Goal: Find specific page/section: Find specific page/section

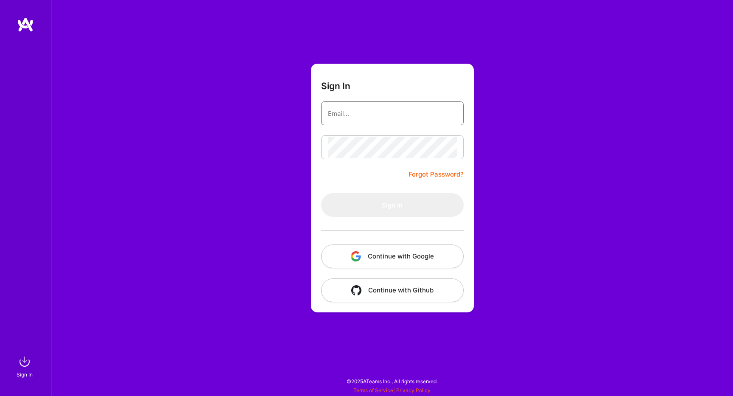
click at [357, 115] on input "email" at bounding box center [392, 114] width 129 height 22
type input "[EMAIL_ADDRESS][DOMAIN_NAME]"
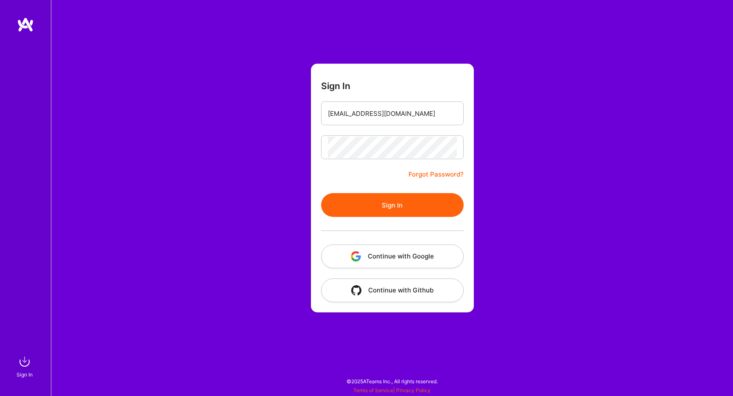
click at [402, 195] on button "Sign In" at bounding box center [392, 205] width 143 height 24
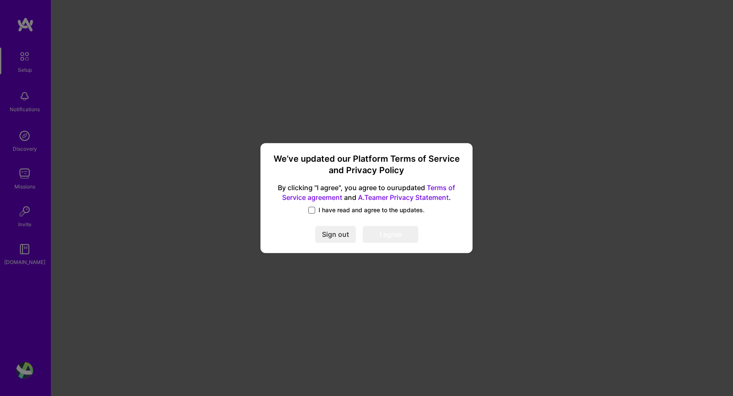
click at [312, 208] on span at bounding box center [312, 210] width 7 height 7
click at [0, 0] on input "I have read and agree to the updates." at bounding box center [0, 0] width 0 height 0
click at [400, 240] on button "I agree" at bounding box center [391, 234] width 56 height 17
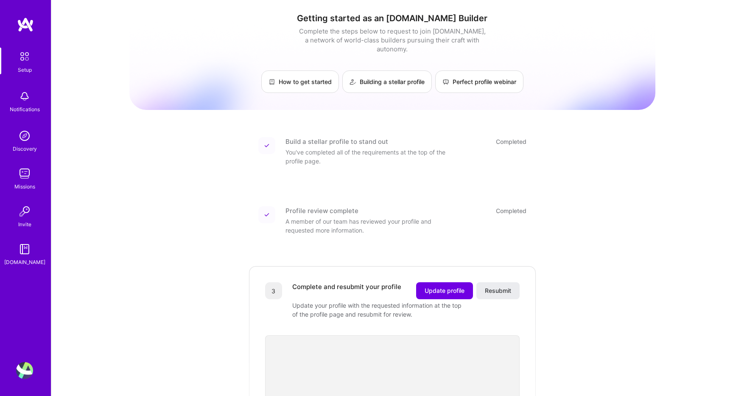
click at [22, 183] on div "Missions" at bounding box center [24, 186] width 21 height 9
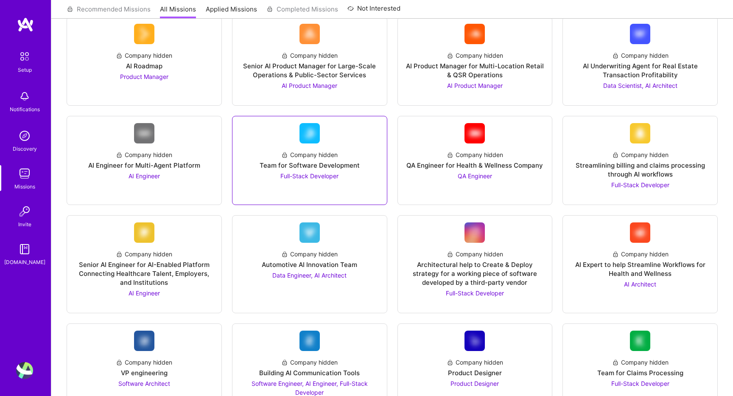
scroll to position [220, 0]
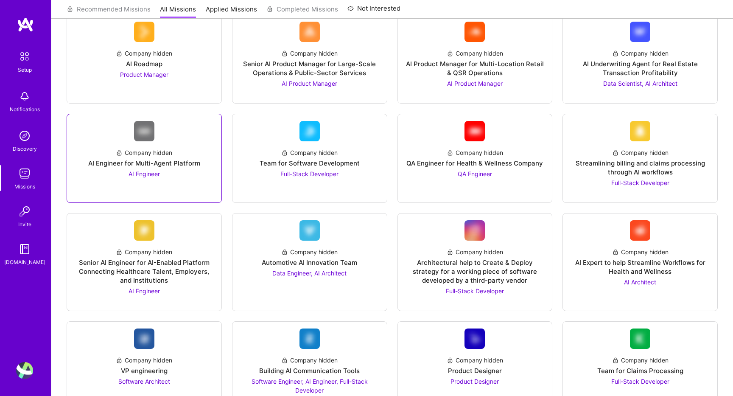
click at [181, 177] on div "Company hidden AI Engineer for Multi-Agent Platform AI Engineer" at bounding box center [144, 159] width 141 height 37
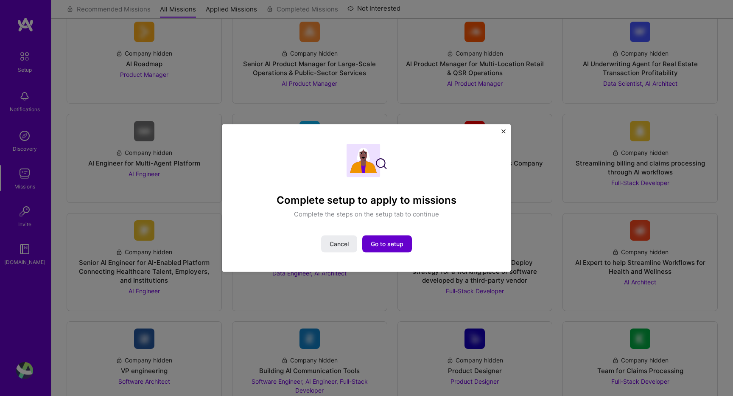
click at [385, 248] on span "Go to setup" at bounding box center [387, 244] width 33 height 8
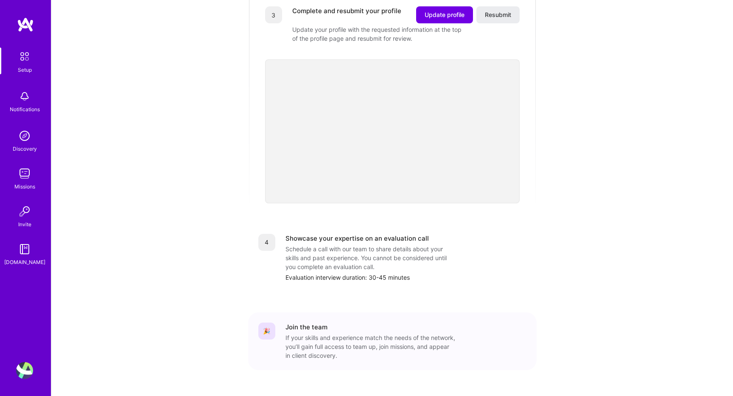
scroll to position [270, 0]
